Goal: Task Accomplishment & Management: Complete application form

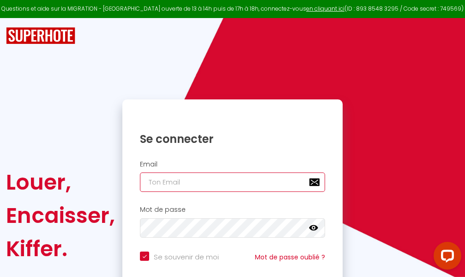
click at [251, 179] on input "email" at bounding box center [232, 181] width 185 height 19
type input "m"
checkbox input "true"
type input "ma"
checkbox input "true"
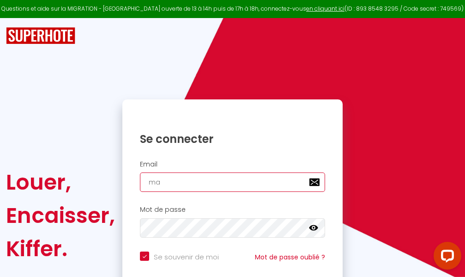
type input "mar"
checkbox input "true"
type input "marc"
checkbox input "true"
type input "marcd"
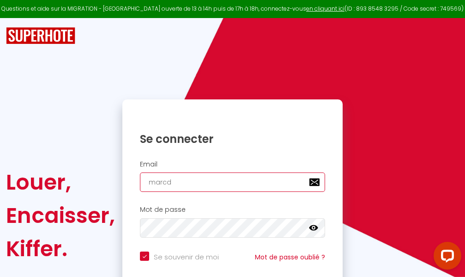
checkbox input "true"
type input "marcdp"
checkbox input "true"
type input "marcdpo"
checkbox input "true"
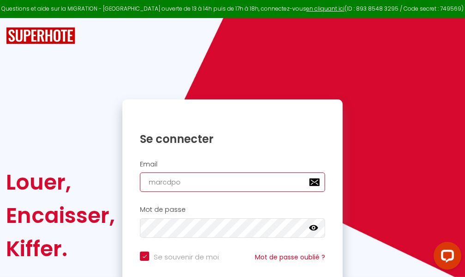
type input "marcdpoz"
checkbox input "true"
type input "marcdpoz."
checkbox input "true"
type input "marcdpoz.l"
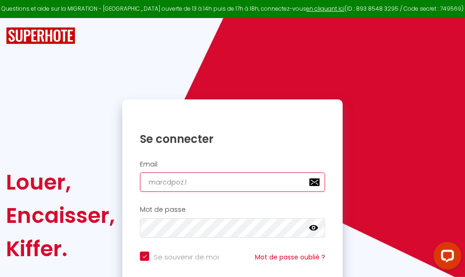
checkbox input "true"
type input "marcdpoz.lo"
checkbox input "true"
type input "marcdpoz.loc"
checkbox input "true"
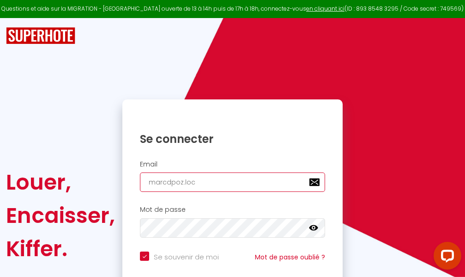
type input "marcdpoz.loca"
checkbox input "true"
type input "marcdpoz.locat"
checkbox input "true"
type input "marcdpoz.locati"
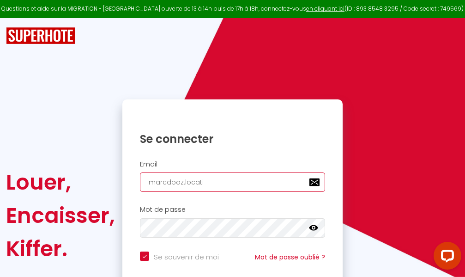
checkbox input "true"
type input "marcdpoz.locatio"
checkbox input "true"
type input "marcdpoz.location"
checkbox input "true"
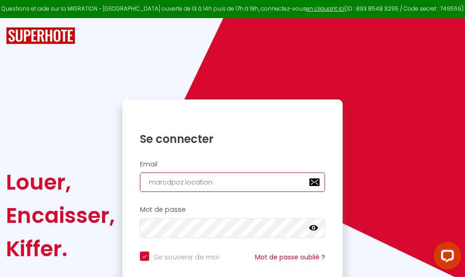
type input "marcdpoz.location@"
checkbox input "true"
type input "marcdpoz.location@g"
checkbox input "true"
type input "marcdpoz.location@gm"
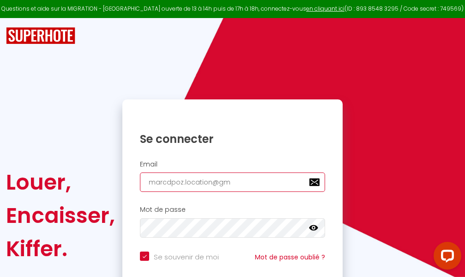
checkbox input "true"
type input "marcdpoz.location@gma"
checkbox input "true"
type input "marcdpoz.location@gmai"
checkbox input "true"
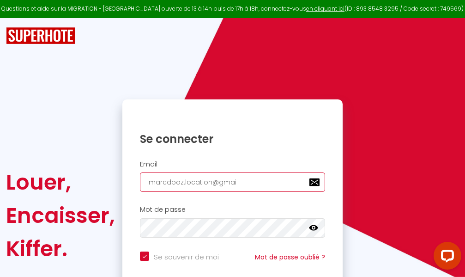
type input "marcdpoz.location@gmail"
checkbox input "true"
type input "marcdpoz.location@gmail."
checkbox input "true"
type input "marcdpoz.location@gmail.c"
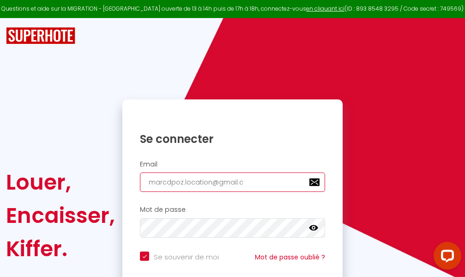
checkbox input "true"
type input "marcdpoz.location@gmail.co"
checkbox input "true"
type input "marcdpoz.location@gmail.com"
checkbox input "true"
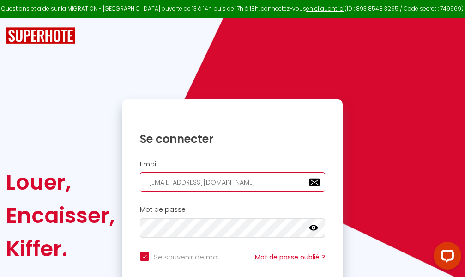
type input "marcdpoz.location@gmail.com"
click at [258, 182] on input "email" at bounding box center [232, 181] width 185 height 19
